Goal: Transaction & Acquisition: Purchase product/service

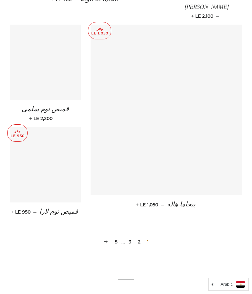
scroll to position [857, 0]
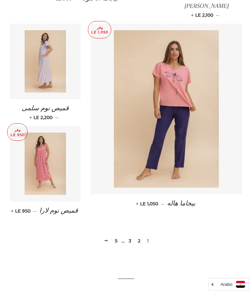
click at [139, 236] on link "2" at bounding box center [139, 241] width 8 height 10
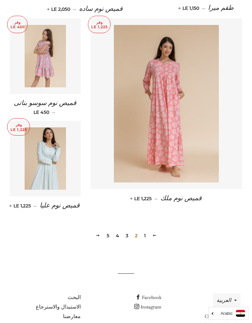
scroll to position [855, 0]
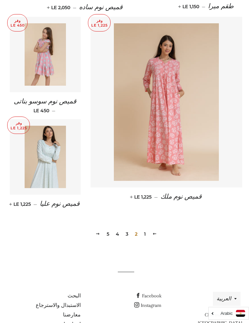
click at [121, 229] on link "4" at bounding box center [117, 234] width 9 height 10
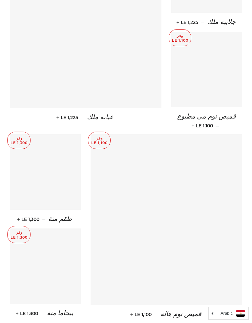
scroll to position [746, 0]
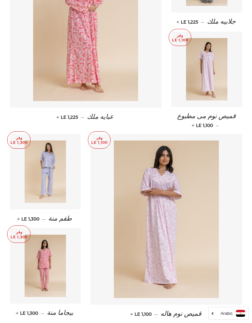
click at [41, 165] on img at bounding box center [46, 172] width 42 height 62
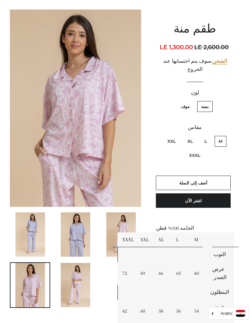
scroll to position [50, 0]
